Goal: Task Accomplishment & Management: Complete application form

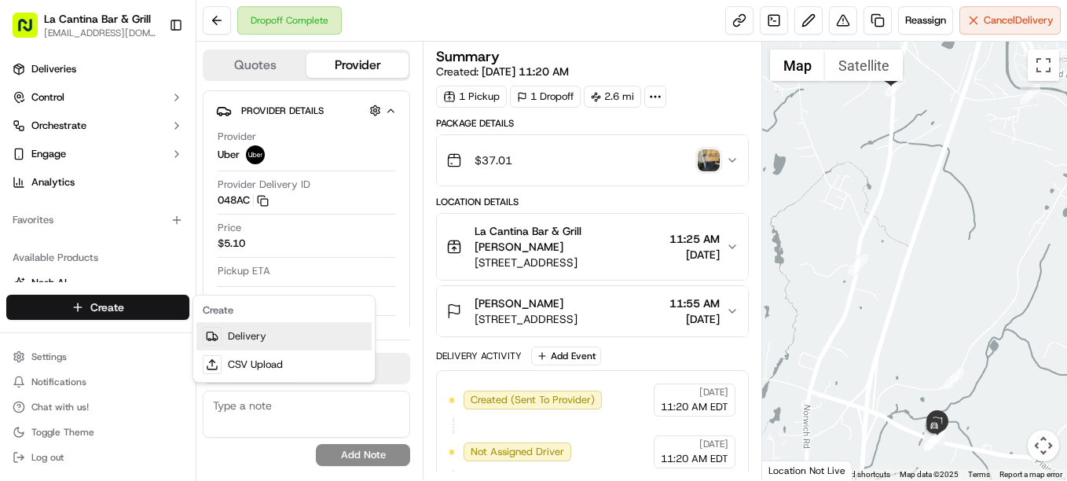
click at [237, 330] on link "Delivery" at bounding box center [283, 336] width 175 height 28
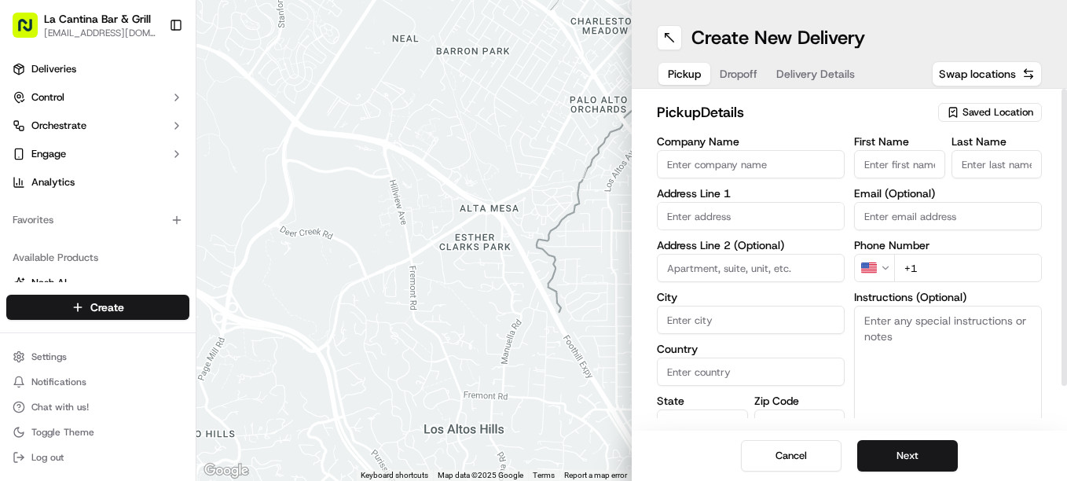
click at [690, 171] on input "Company Name" at bounding box center [751, 164] width 188 height 28
type input "La Cantina Bar & Grill"
type input "[STREET_ADDRESS]"
type input "Plainfield"
type input "[GEOGRAPHIC_DATA]"
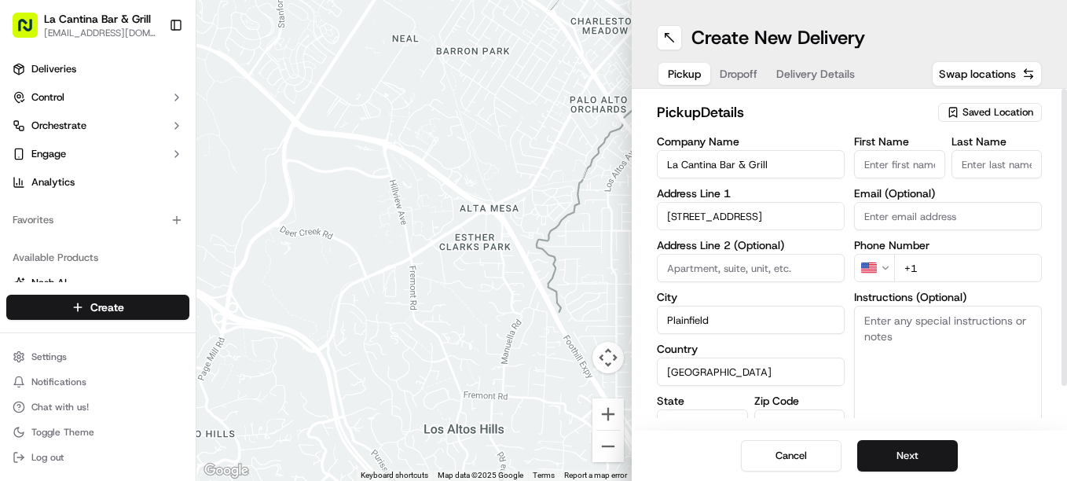
type input "CT"
type input "06374"
type input "[PERSON_NAME]"
type input "G"
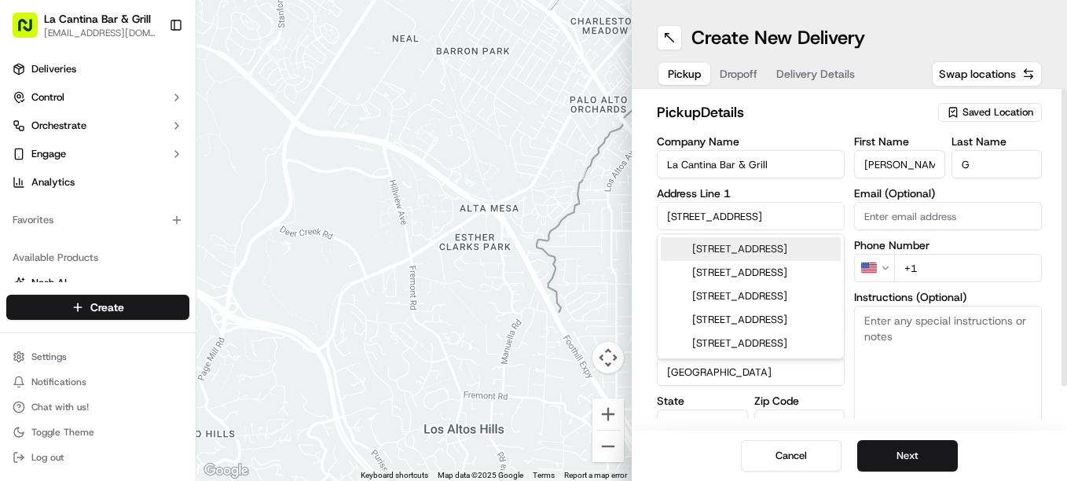
click at [950, 263] on input "+1" at bounding box center [968, 268] width 148 height 28
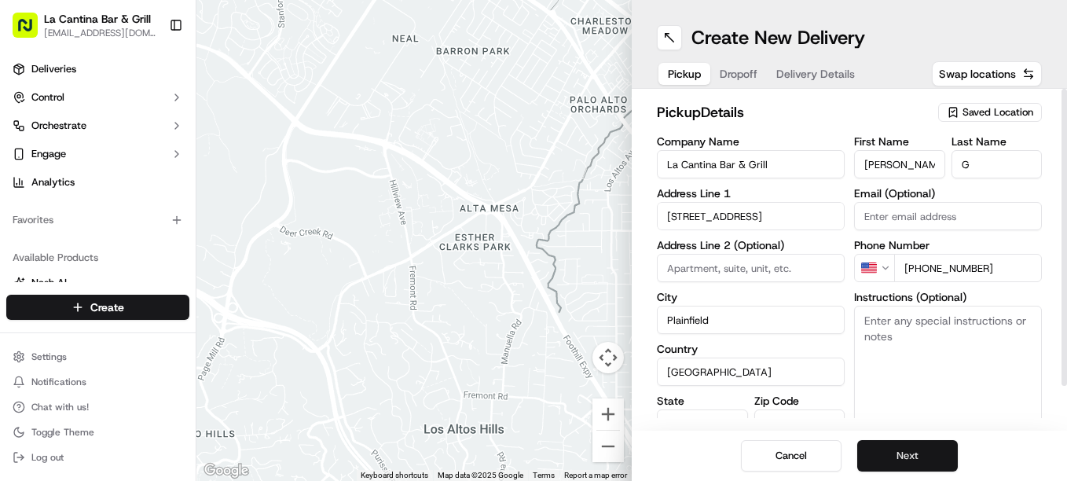
type input "[PHONE_NUMBER]"
click at [928, 449] on button "Next" at bounding box center [907, 455] width 101 height 31
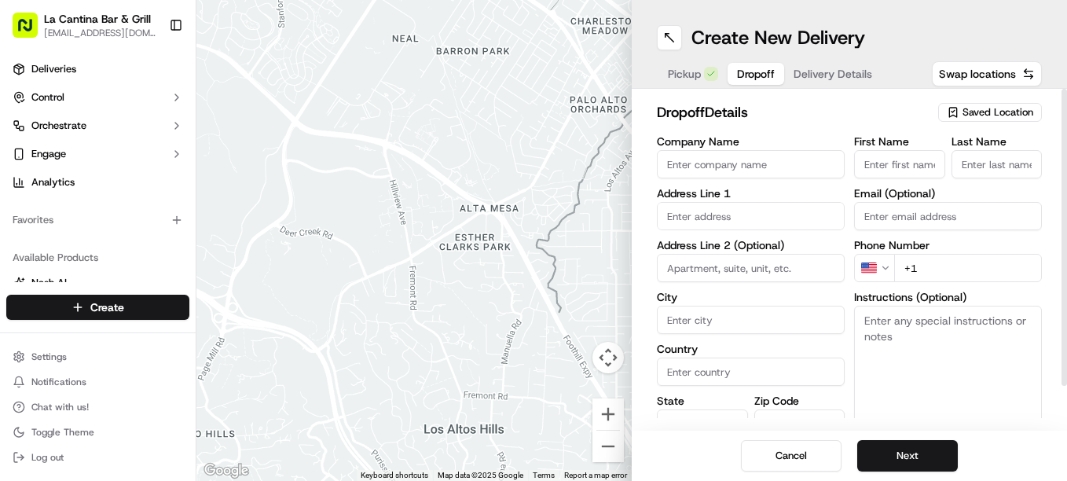
click at [896, 162] on input "First Name" at bounding box center [899, 164] width 91 height 28
type input "[PERSON_NAME]"
type input "[STREET_ADDRESS][PERSON_NAME]"
type input "Plainfield"
type input "[GEOGRAPHIC_DATA]"
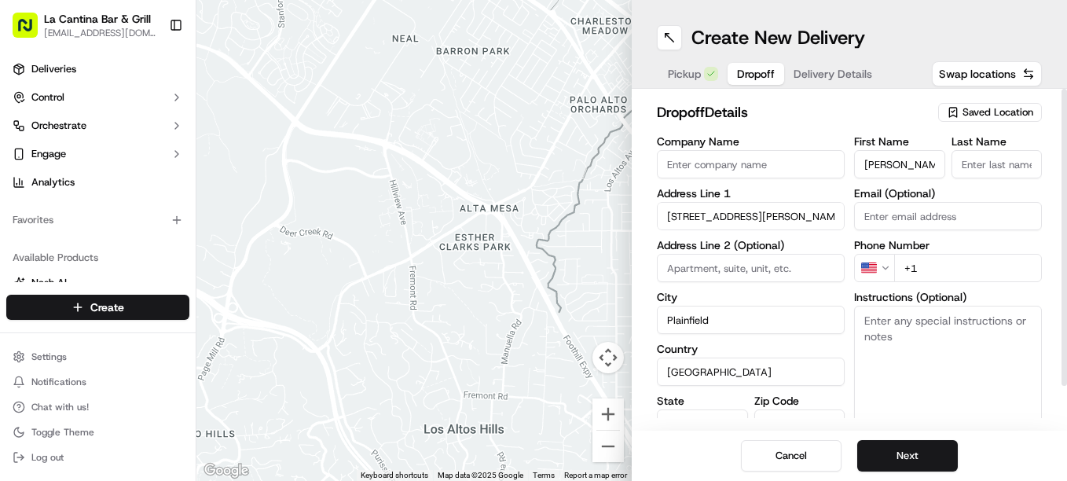
type input "CT"
type input "06354"
type input "[PERSON_NAME]"
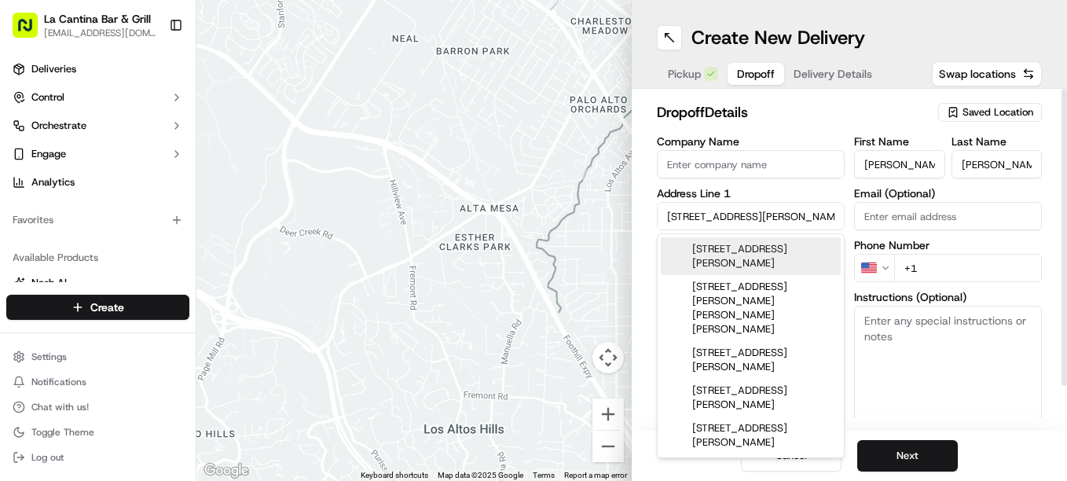
click at [945, 277] on input "+1" at bounding box center [968, 268] width 148 height 28
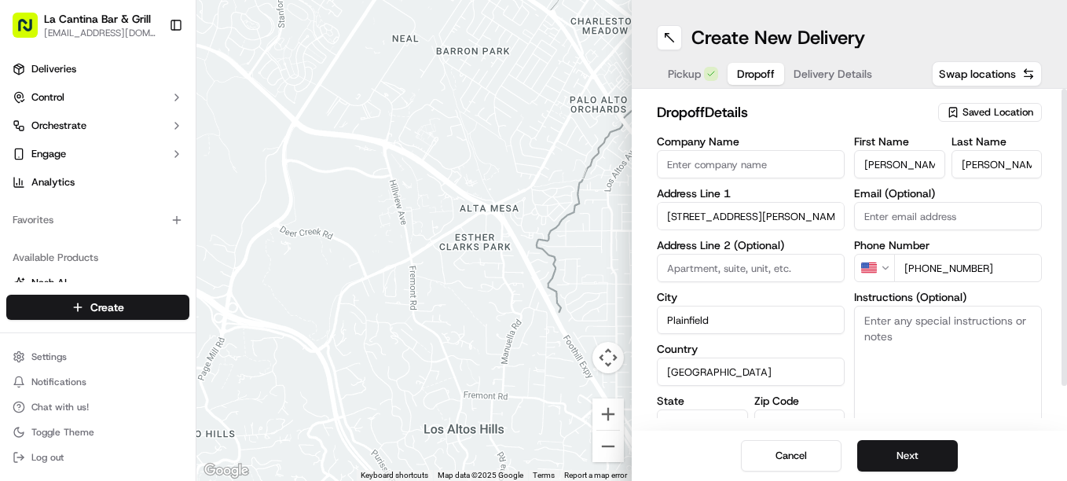
type input "[PHONE_NUMBER]"
click at [904, 366] on textarea "Instructions (Optional)" at bounding box center [948, 365] width 188 height 118
type textarea "Knock contact free delivery"
click at [882, 447] on button "Next" at bounding box center [907, 455] width 101 height 31
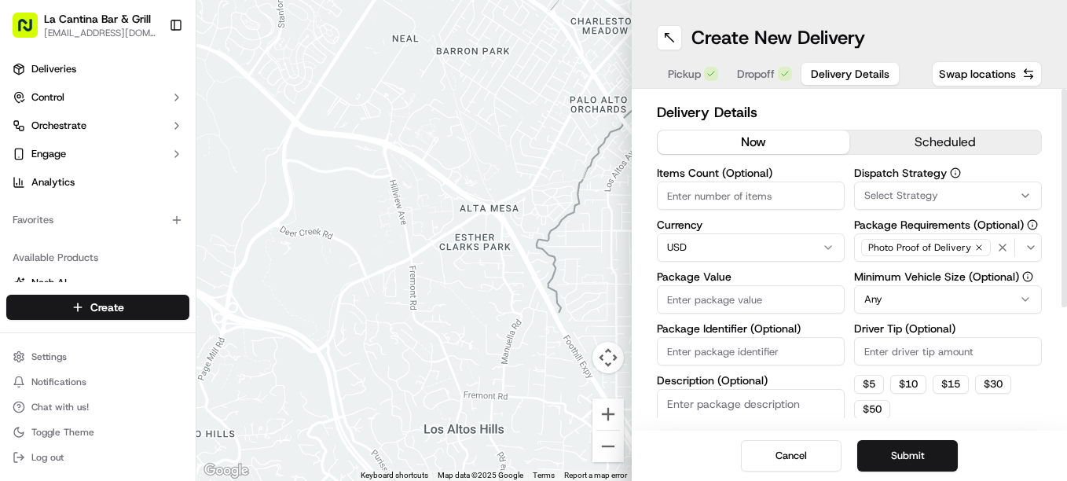
click at [754, 299] on input "Package Value" at bounding box center [751, 299] width 188 height 28
type input "40.07"
click at [899, 354] on input "Driver Tip (Optional)" at bounding box center [948, 351] width 188 height 28
type input "5.10"
click at [879, 461] on button "Submit" at bounding box center [907, 455] width 101 height 31
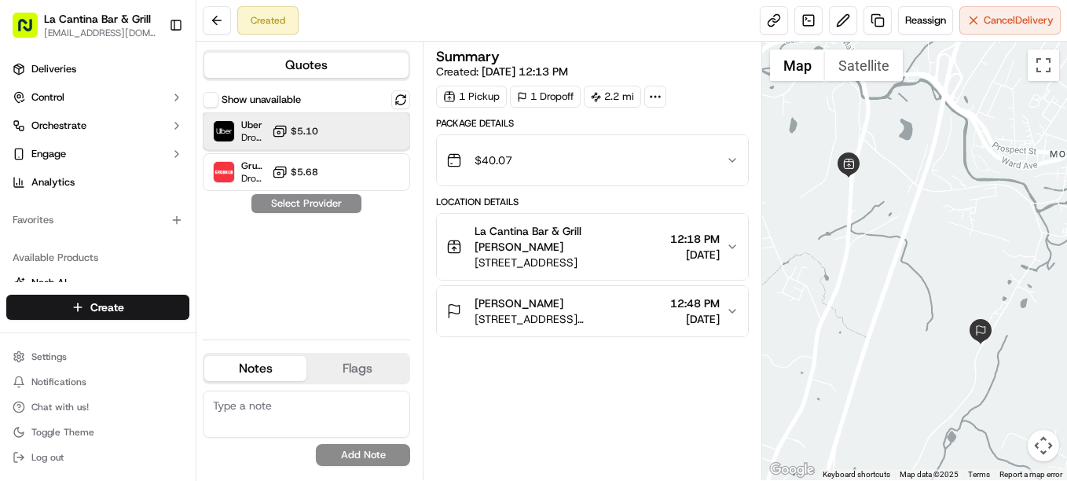
click at [324, 128] on div "Uber Dropoff ETA 24 minutes $5.10" at bounding box center [306, 131] width 207 height 38
click at [334, 214] on div "Show unavailable Uber Dropoff ETA 24 minutes $5.10 Grubhub Dropoff ETA 32 minut…" at bounding box center [306, 208] width 207 height 236
click at [329, 207] on button "Assign Provider" at bounding box center [307, 203] width 112 height 19
